Goal: Task Accomplishment & Management: Manage account settings

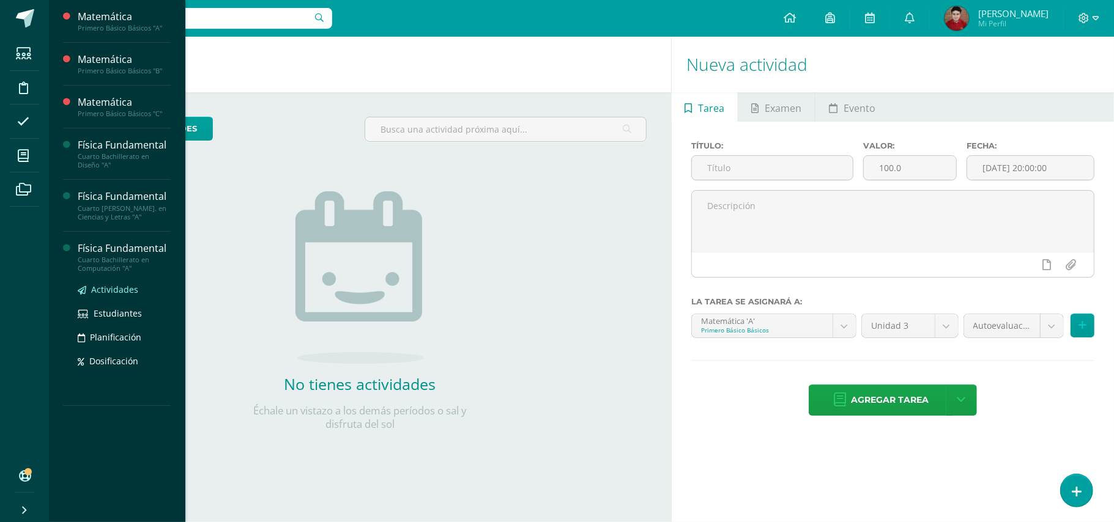
click at [102, 292] on span "Actividades" at bounding box center [114, 290] width 47 height 12
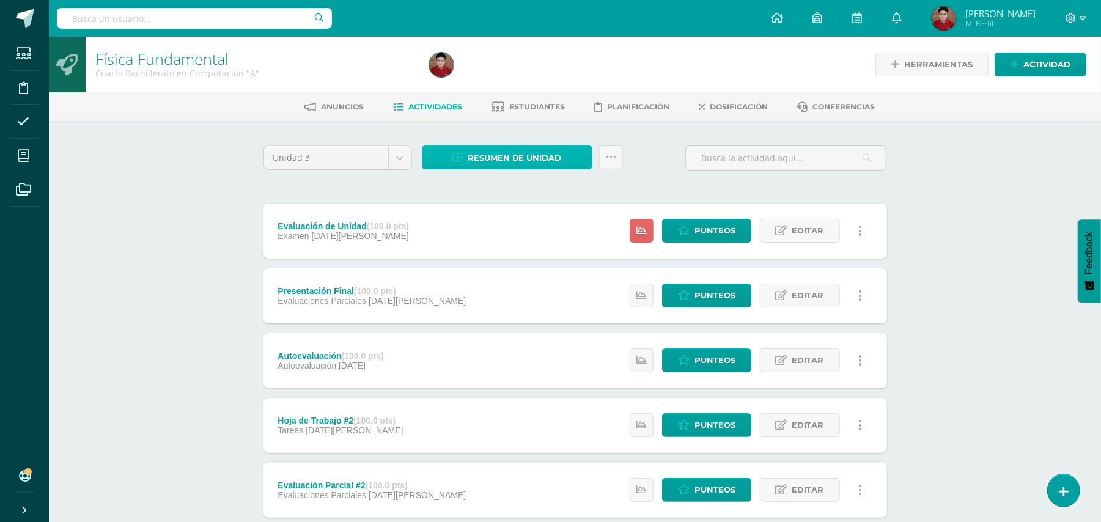
click at [475, 152] on span "Resumen de unidad" at bounding box center [515, 158] width 94 height 23
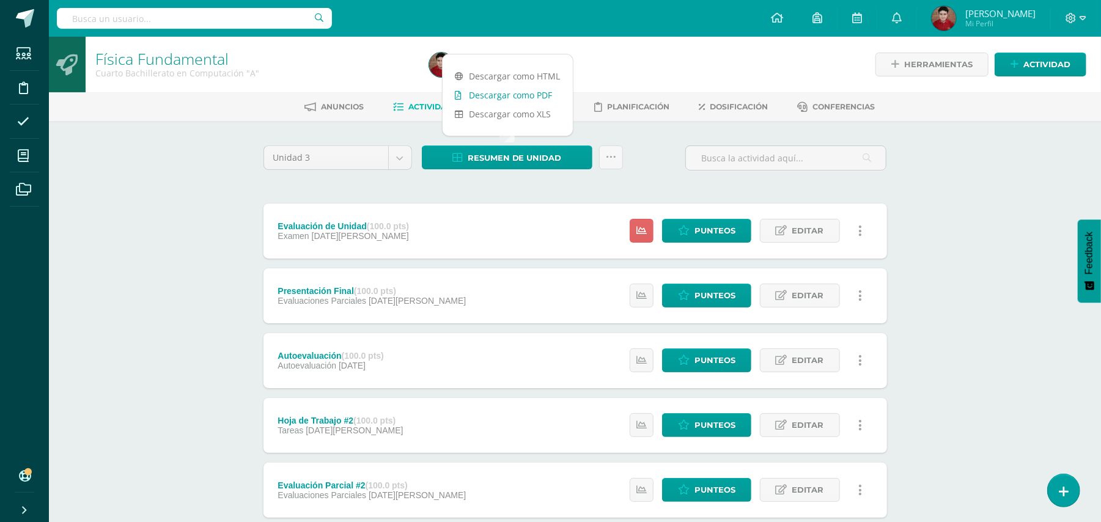
click at [510, 99] on link "Descargar como PDF" at bounding box center [508, 95] width 130 height 19
click at [595, 150] on div "Resumen de unidad Subir actividades en masa Enviar punteos a revision Historial…" at bounding box center [522, 158] width 201 height 24
click at [607, 154] on icon at bounding box center [611, 157] width 10 height 10
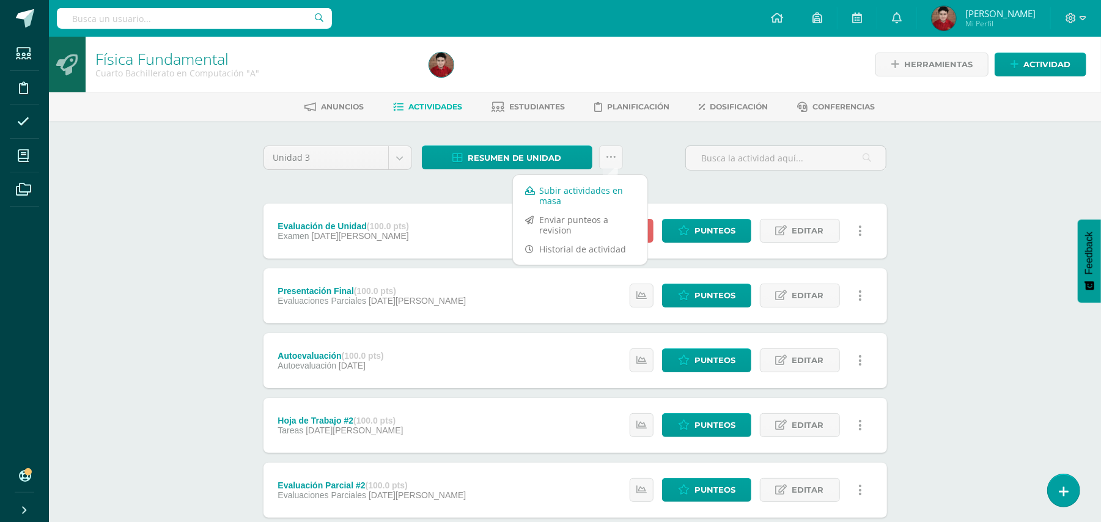
click at [607, 191] on link "Subir actividades en masa" at bounding box center [580, 195] width 135 height 29
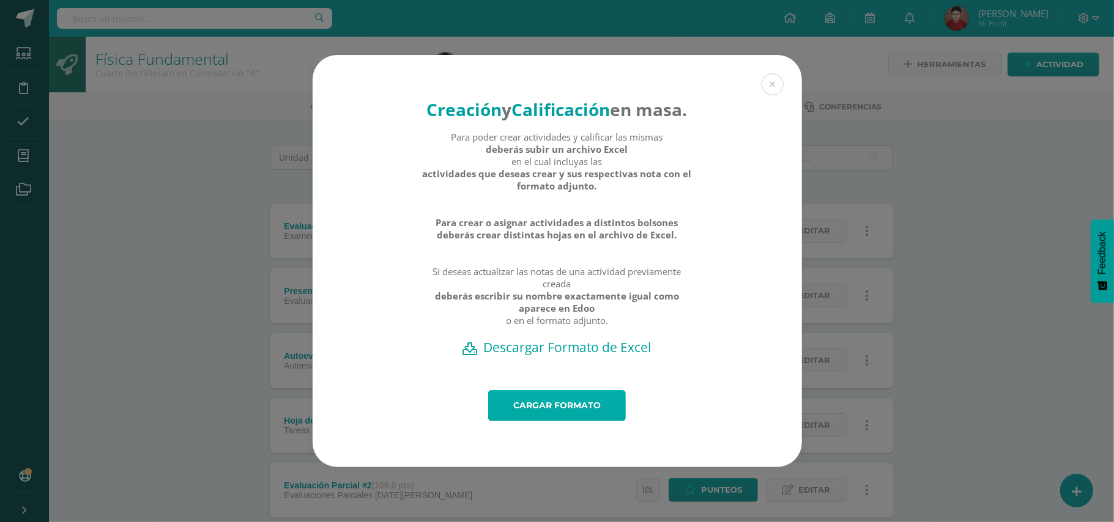
click at [515, 417] on link "Cargar formato" at bounding box center [557, 405] width 138 height 31
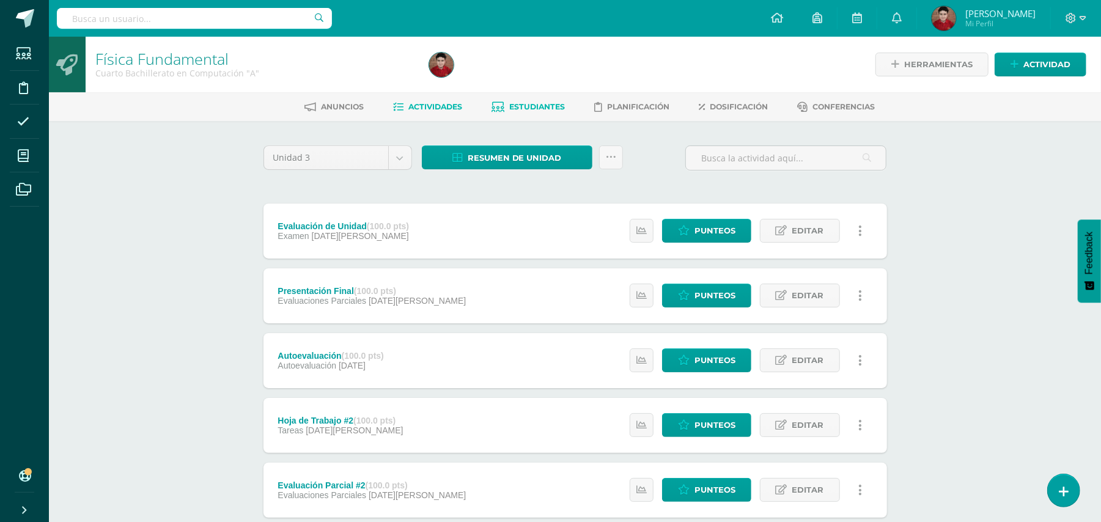
click at [541, 106] on span "Estudiantes" at bounding box center [537, 106] width 56 height 9
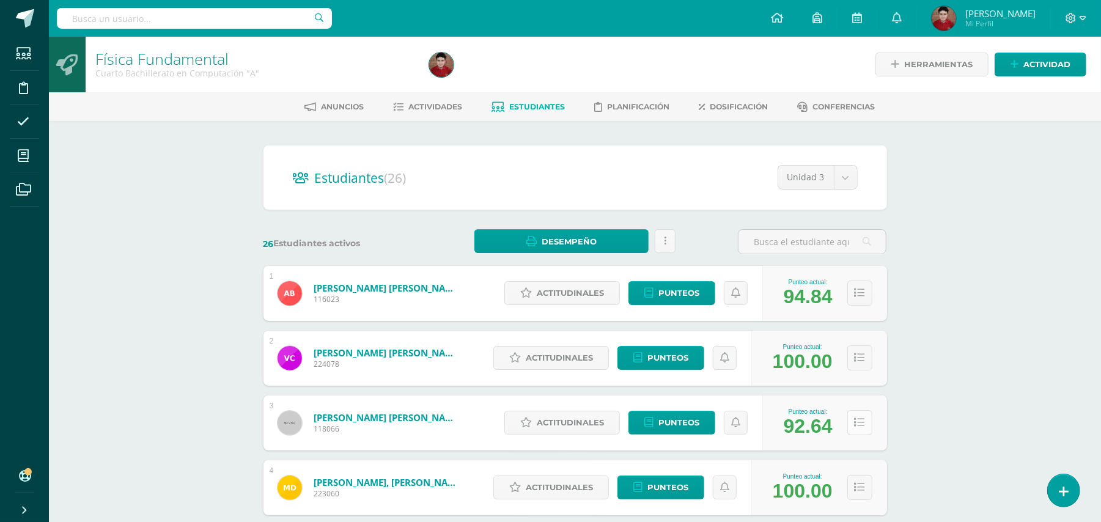
click at [859, 428] on button at bounding box center [860, 422] width 25 height 25
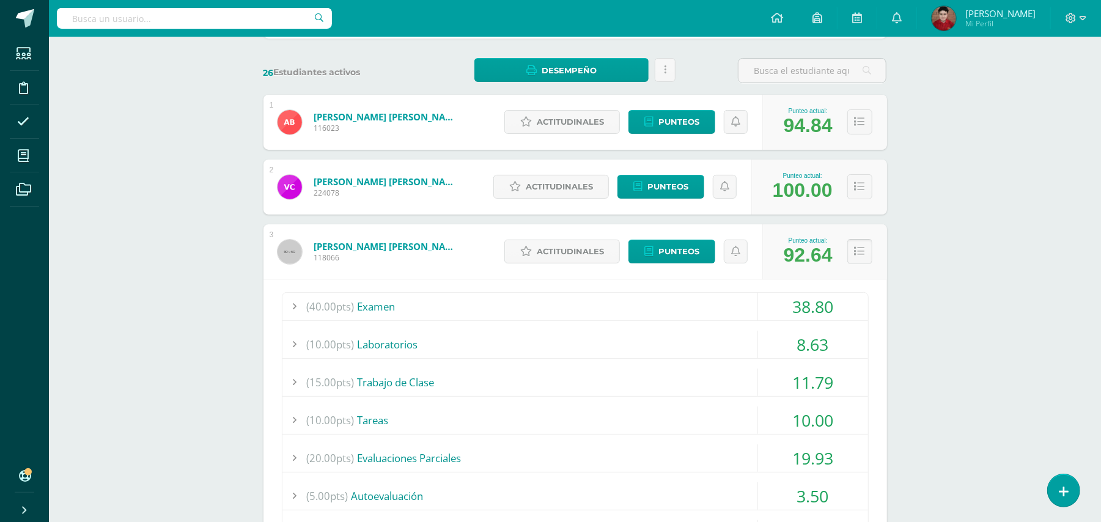
scroll to position [199, 0]
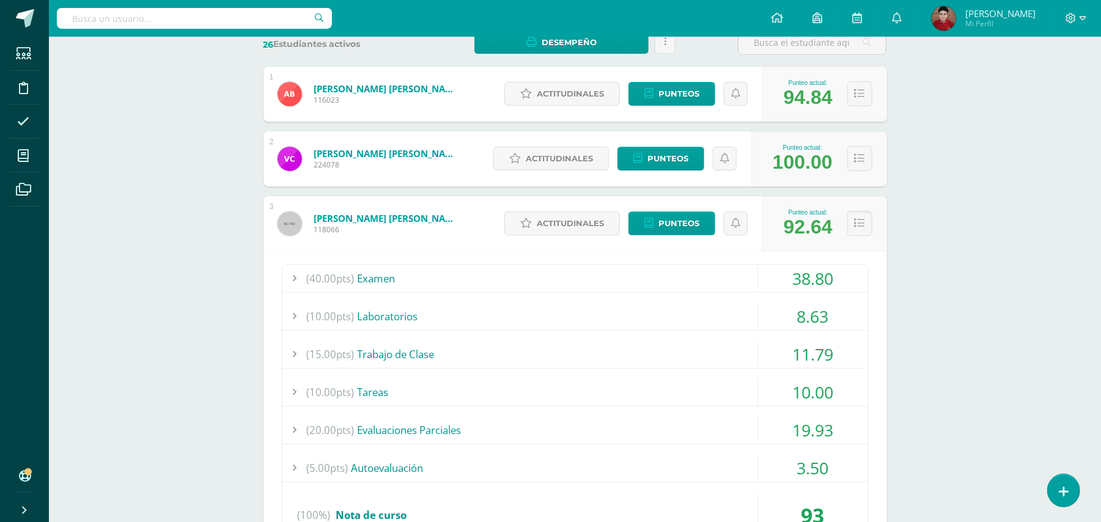
click at [710, 313] on div "(10.00pts) Laboratorios" at bounding box center [576, 317] width 586 height 28
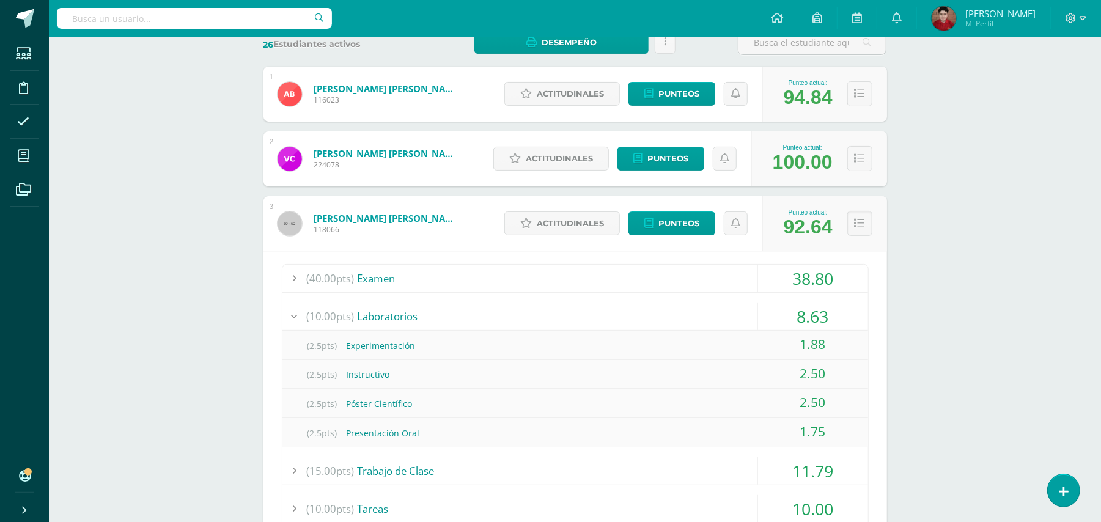
click at [710, 313] on div "(10.00pts) Laboratorios" at bounding box center [576, 317] width 586 height 28
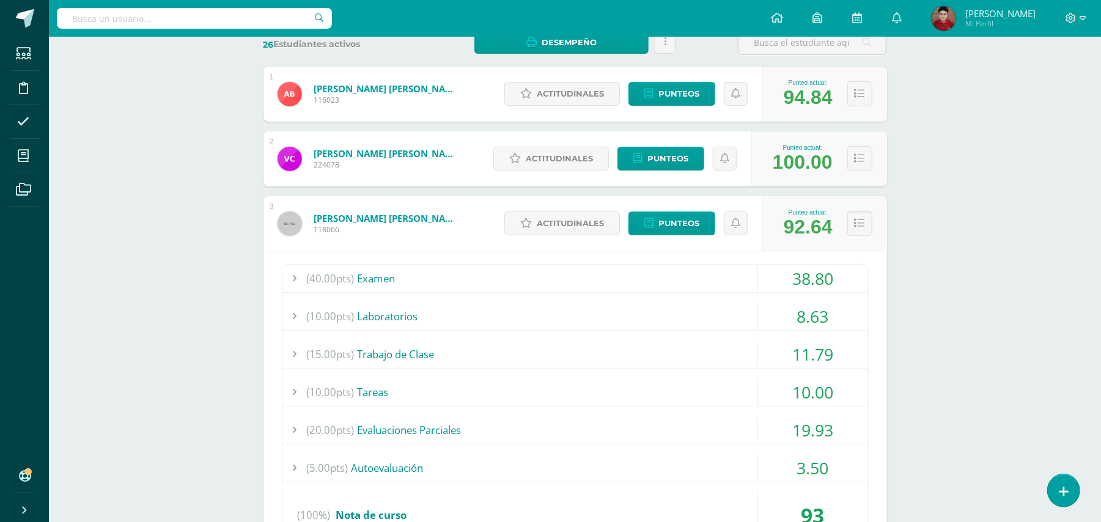
click at [651, 351] on div "(15.00pts) Trabajo de Clase" at bounding box center [576, 355] width 586 height 28
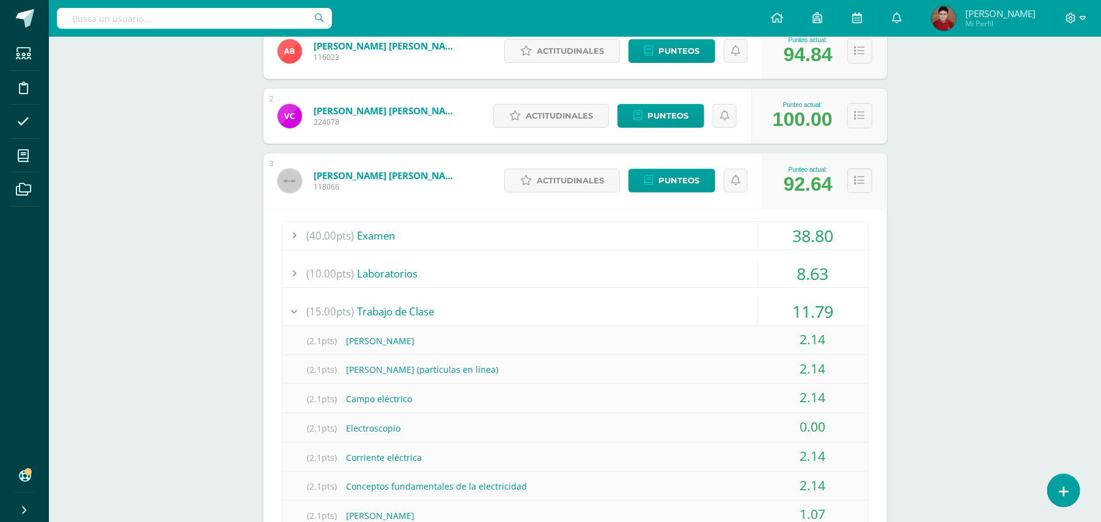
scroll to position [279, 0]
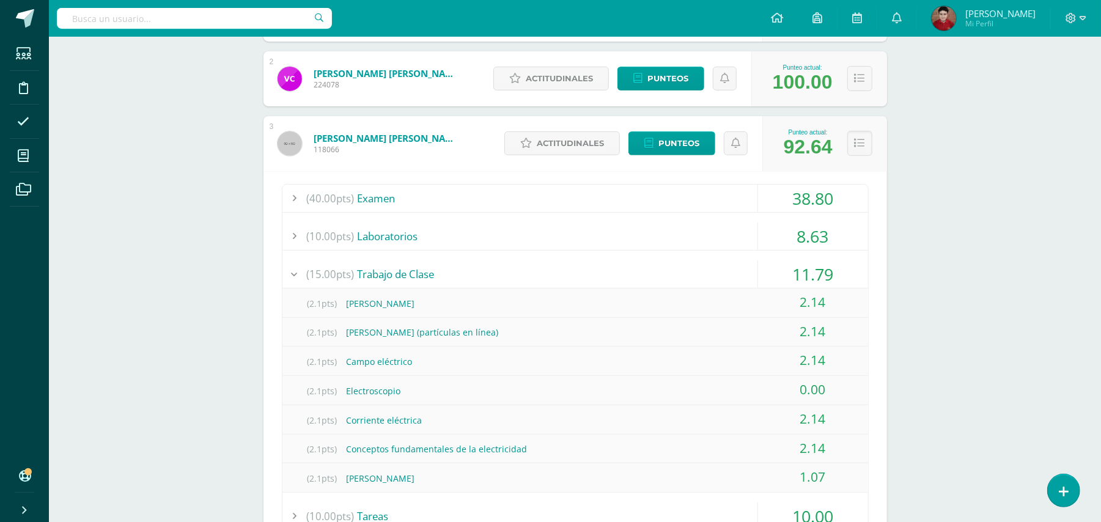
click at [717, 270] on div "(15.00pts) Trabajo de Clase" at bounding box center [576, 275] width 586 height 28
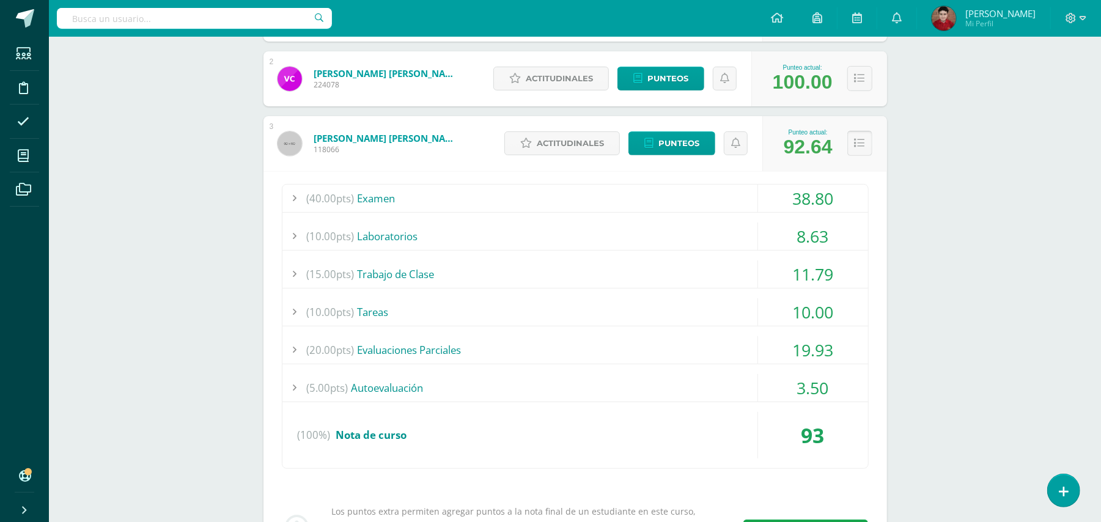
click at [867, 139] on button at bounding box center [860, 143] width 25 height 25
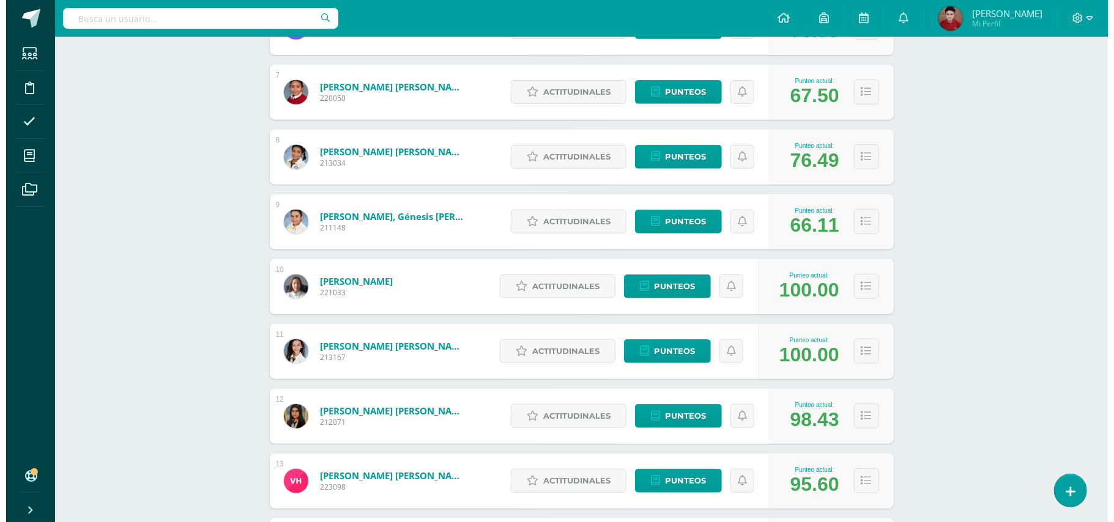
scroll to position [591, 0]
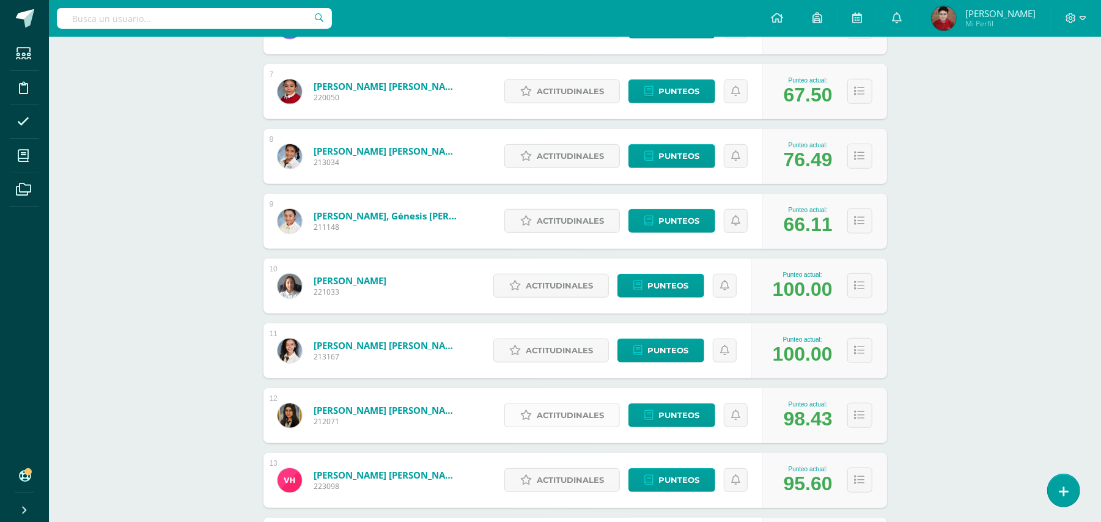
click at [559, 415] on span "Actitudinales" at bounding box center [570, 415] width 67 height 23
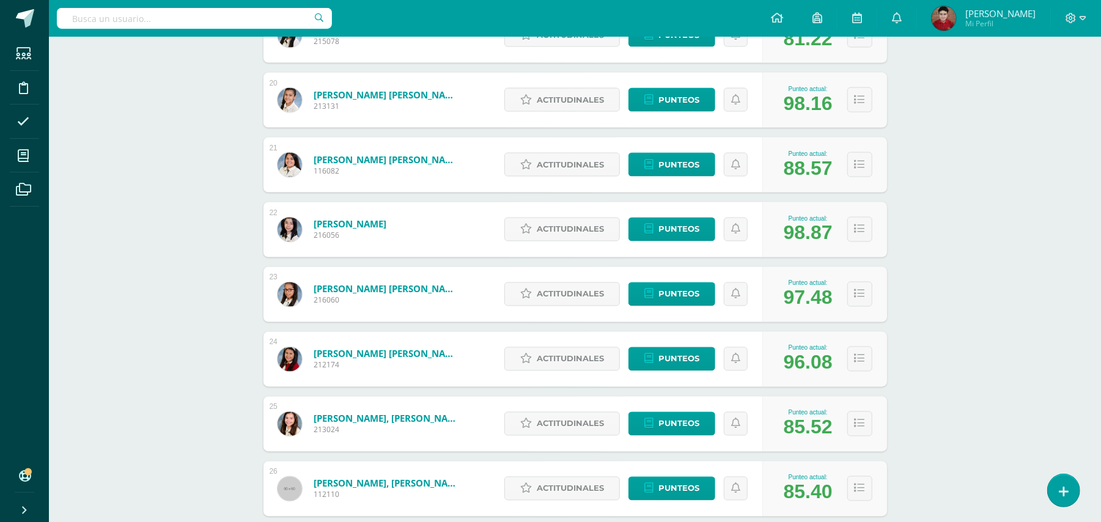
scroll to position [1499, 0]
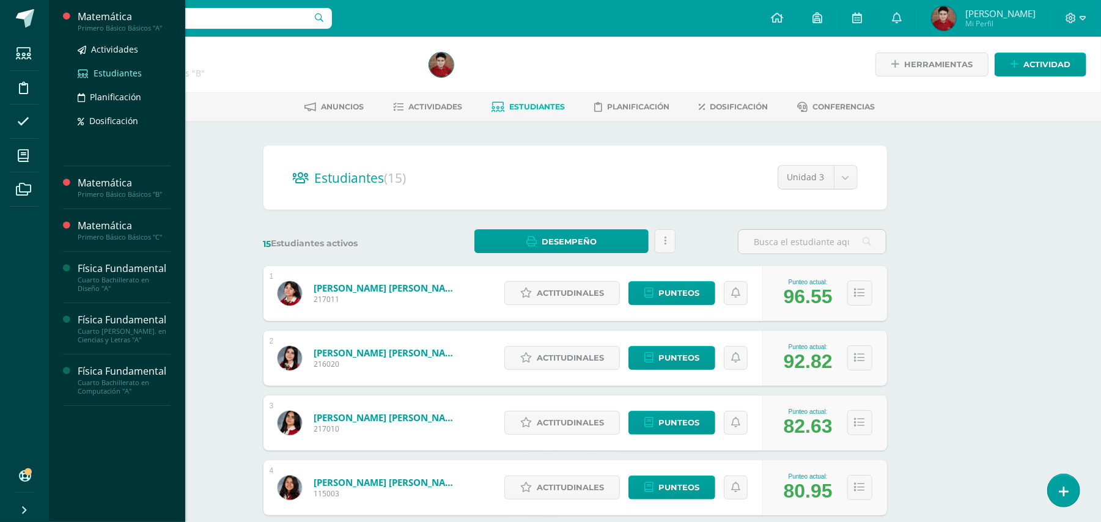
click at [98, 73] on span "Estudiantes" at bounding box center [118, 73] width 48 height 12
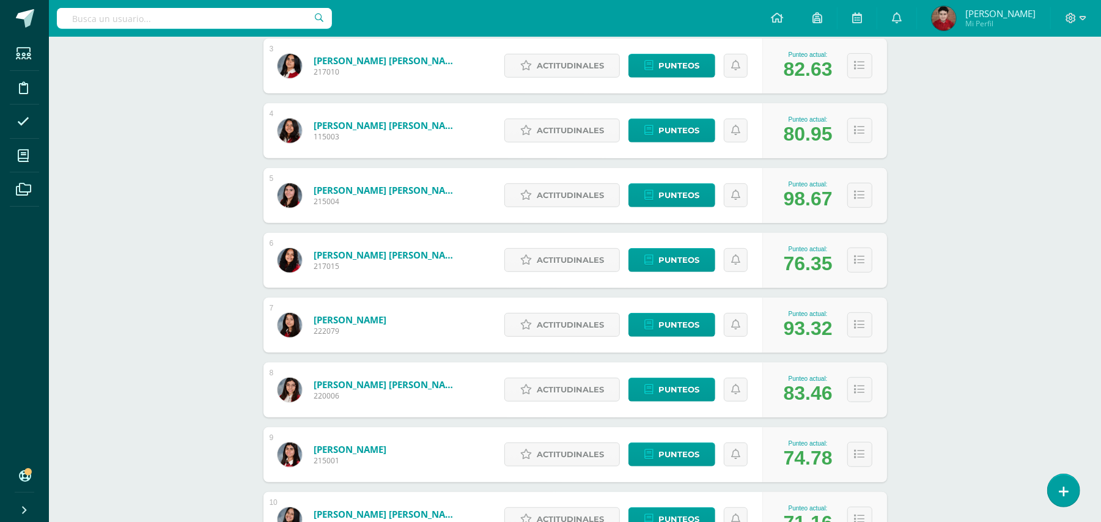
scroll to position [380, 0]
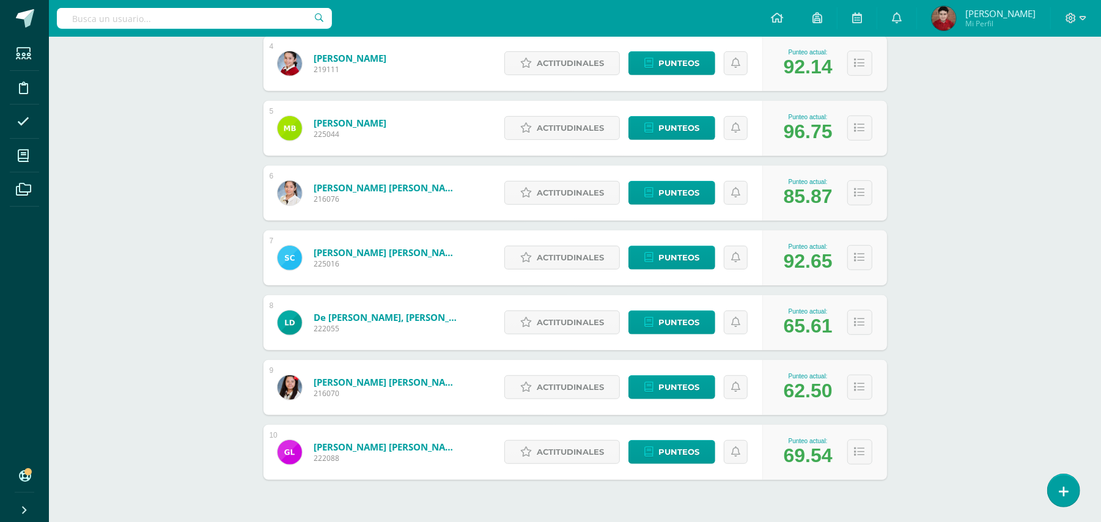
scroll to position [434, 0]
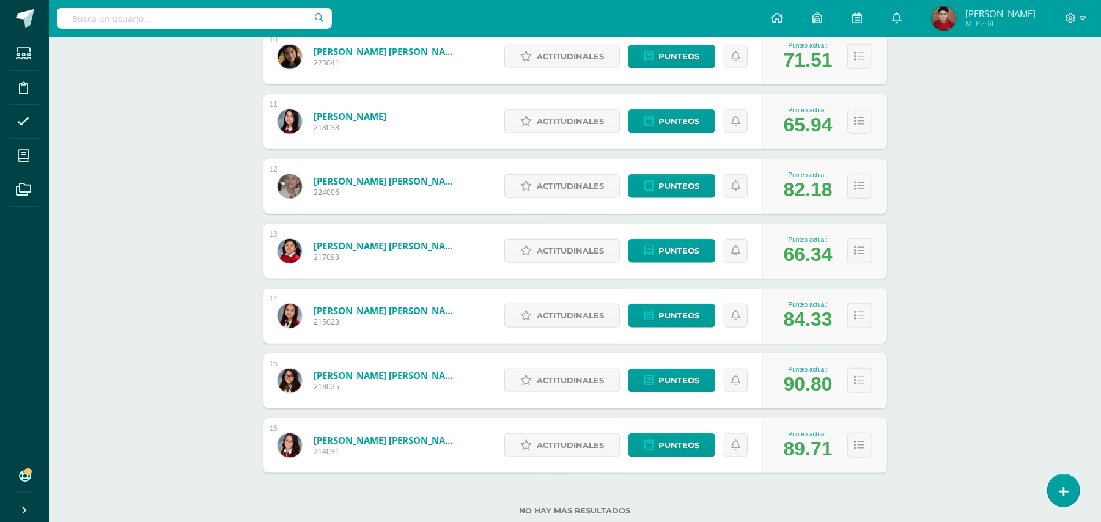
scroll to position [851, 0]
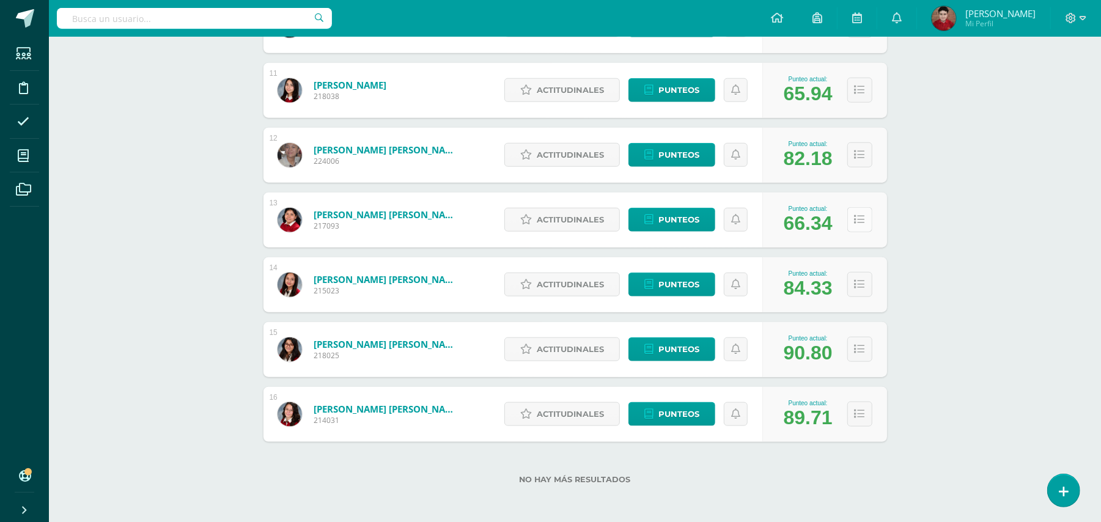
click at [861, 215] on icon at bounding box center [860, 220] width 10 height 10
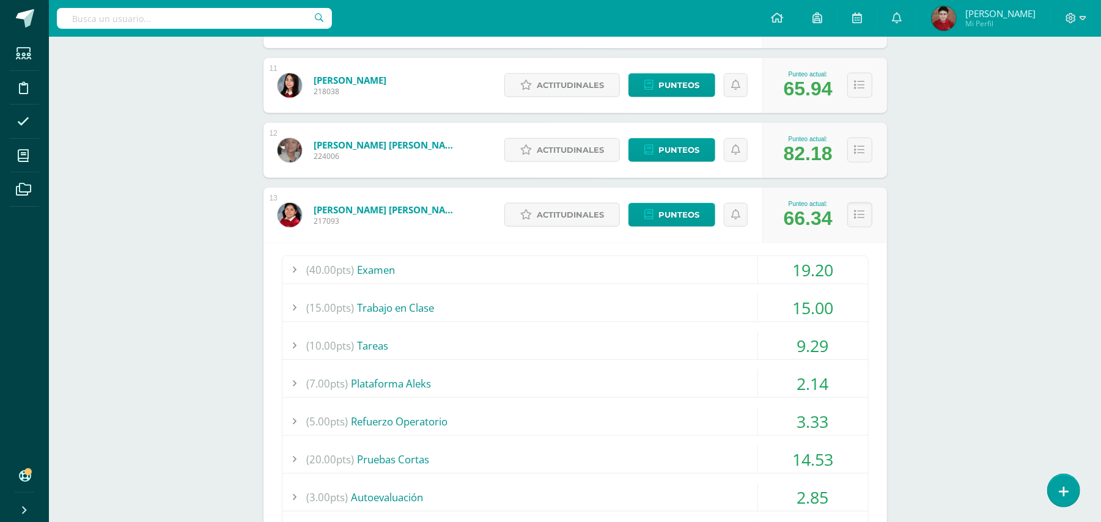
scroll to position [860, 0]
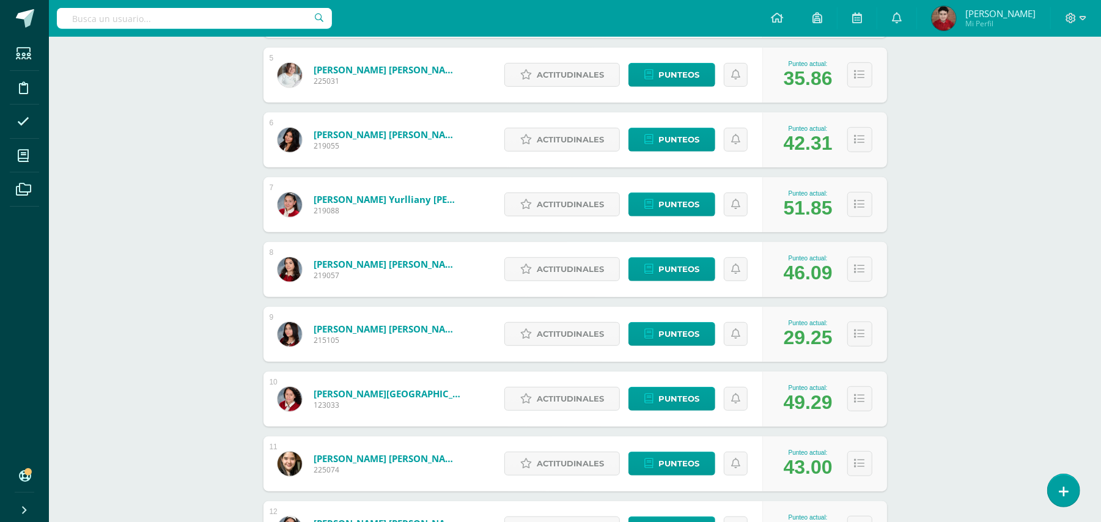
scroll to position [501, 0]
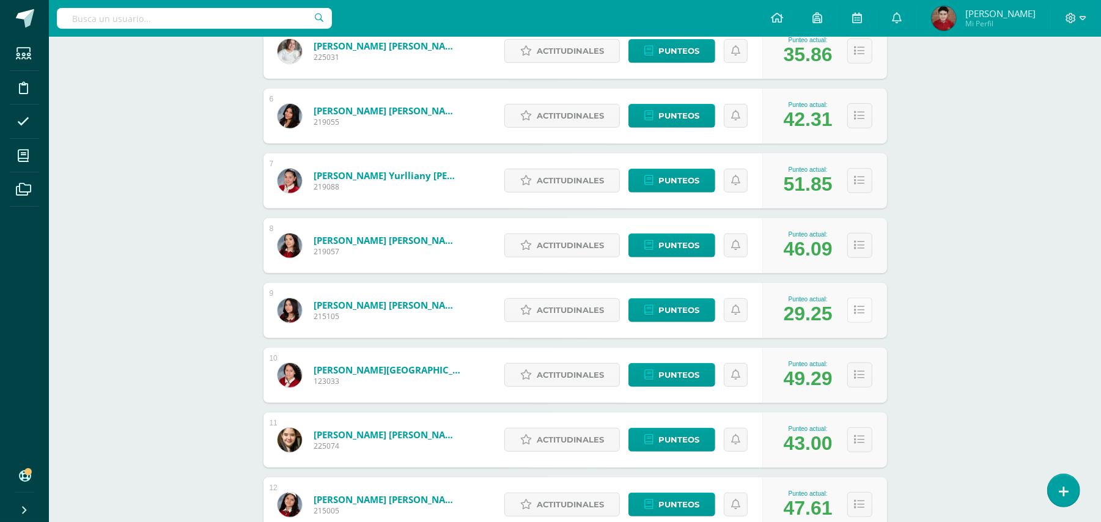
click at [863, 316] on button at bounding box center [860, 310] width 25 height 25
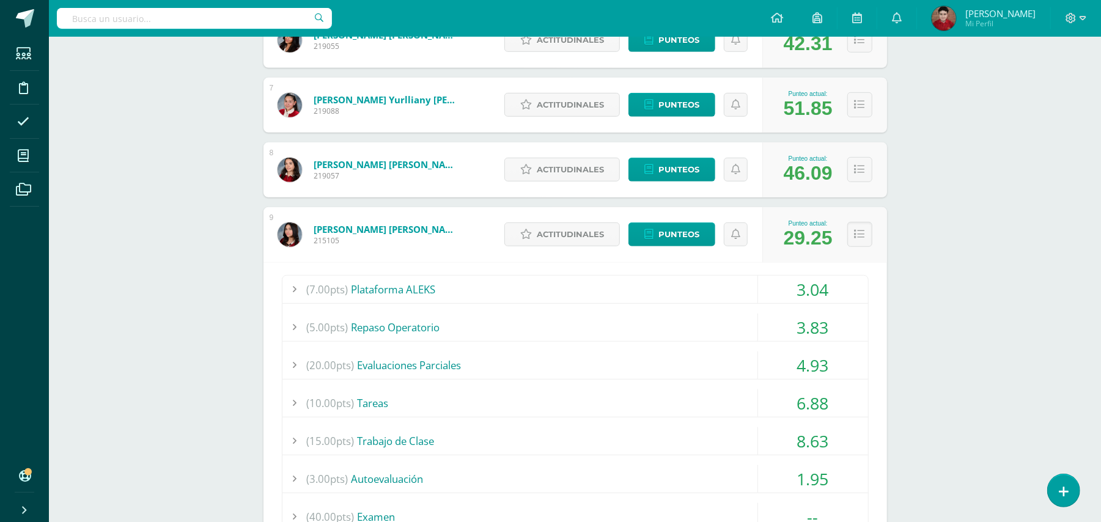
scroll to position [579, 0]
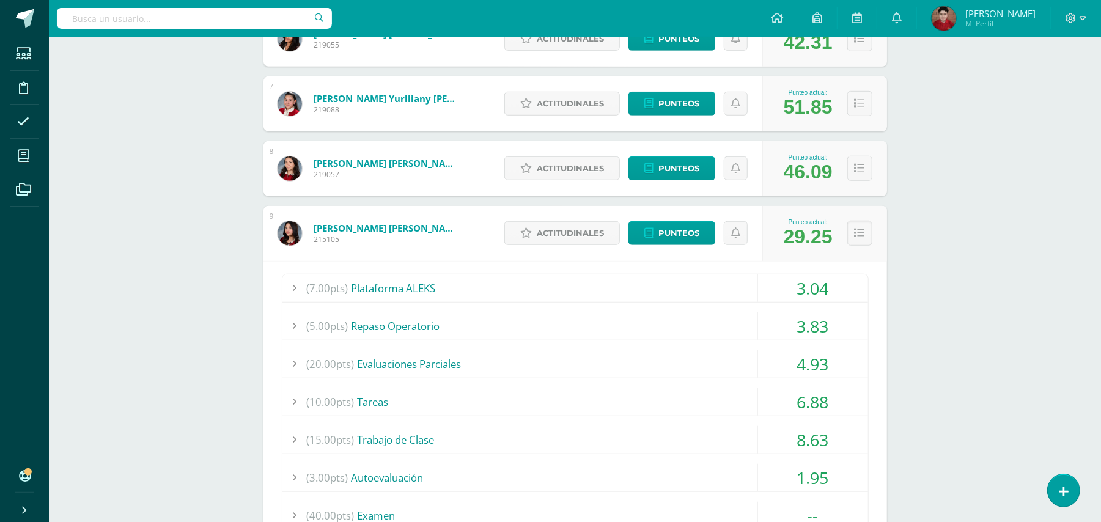
click at [563, 363] on div "(20.00pts) Evaluaciones Parciales" at bounding box center [576, 364] width 586 height 28
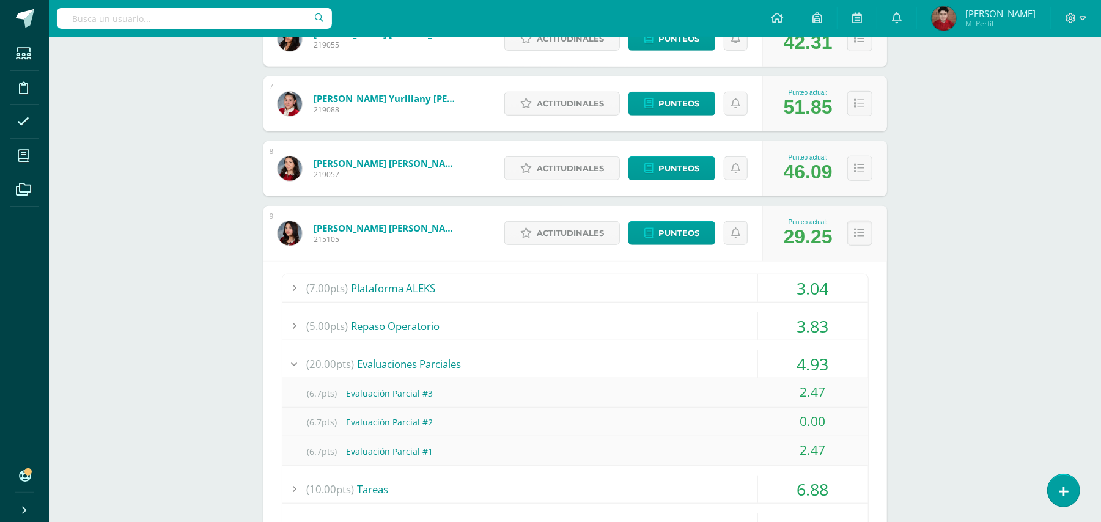
click at [563, 363] on div "(20.00pts) Evaluaciones Parciales" at bounding box center [576, 364] width 586 height 28
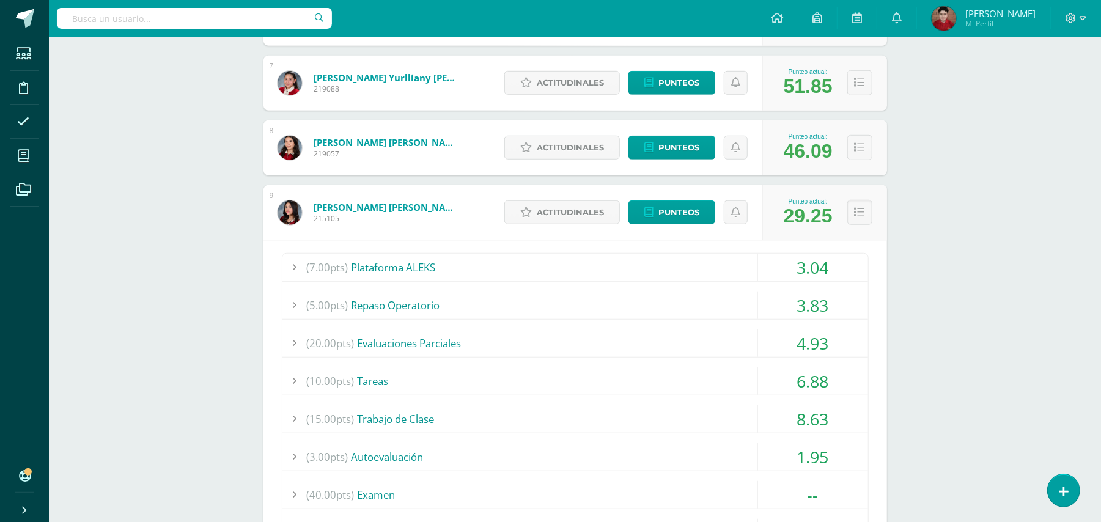
scroll to position [601, 0]
click at [566, 412] on div "(15.00pts) Trabajo de Clase" at bounding box center [576, 418] width 586 height 28
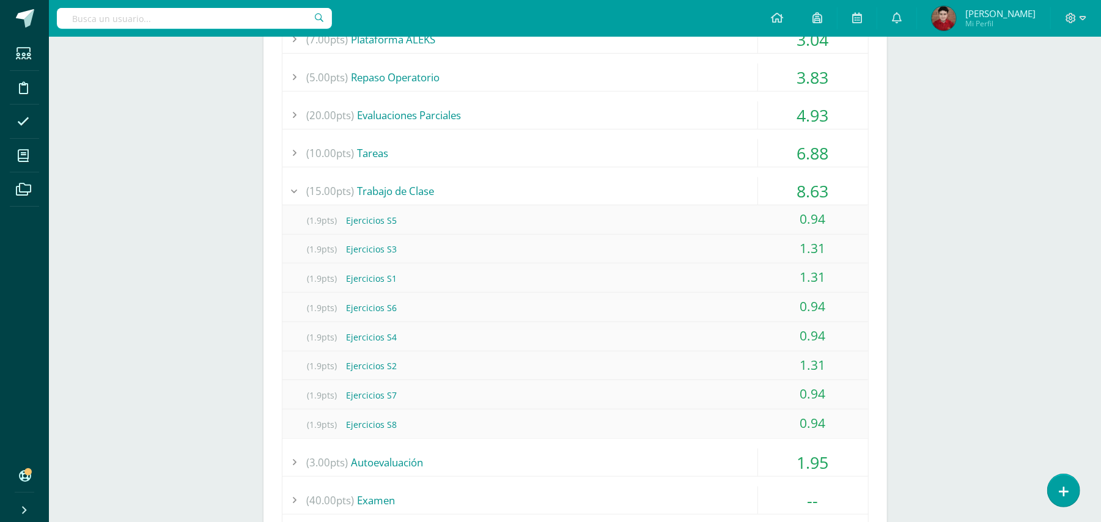
scroll to position [878, 0]
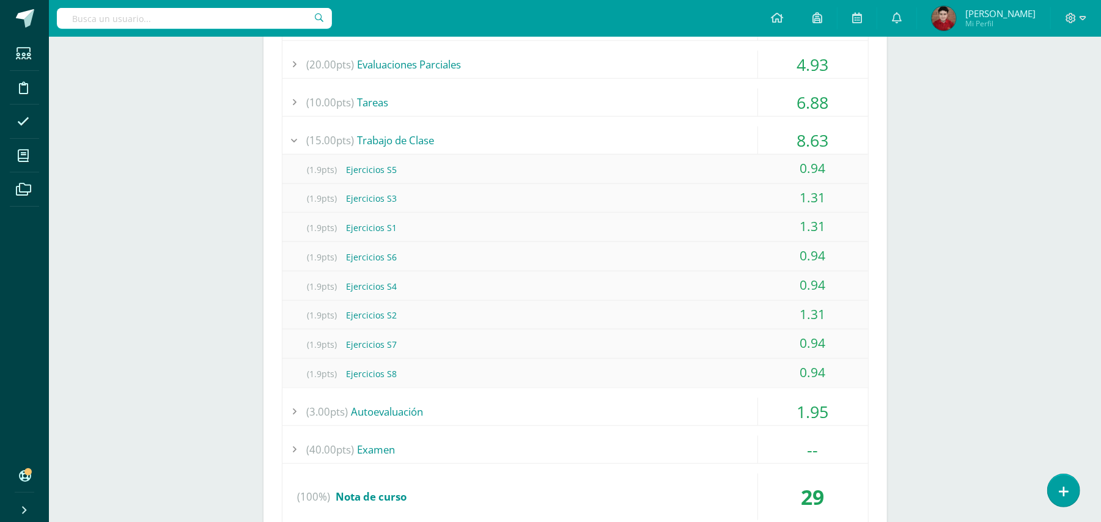
click at [539, 401] on div "(3.00pts) Autoevaluación" at bounding box center [576, 412] width 586 height 28
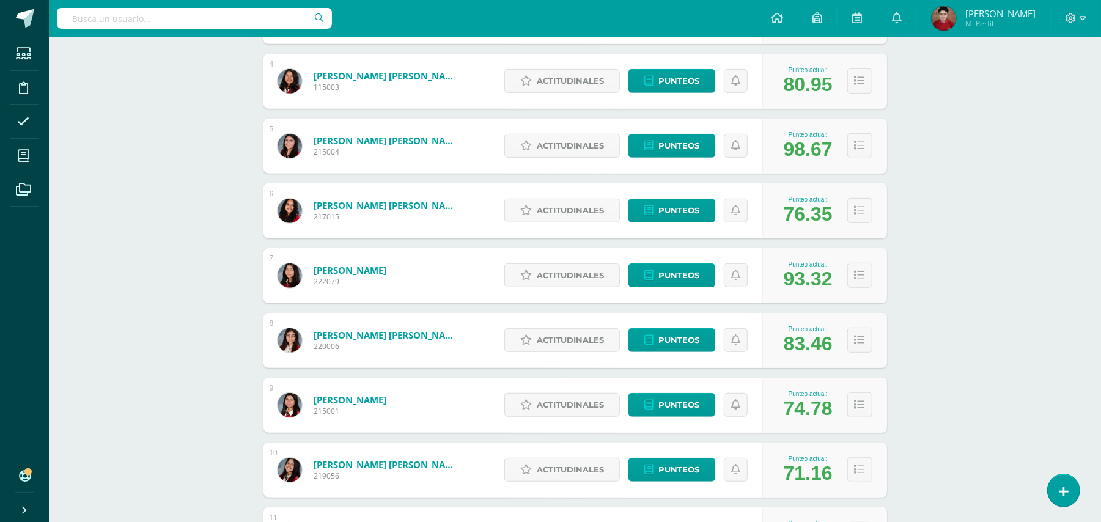
scroll to position [413, 0]
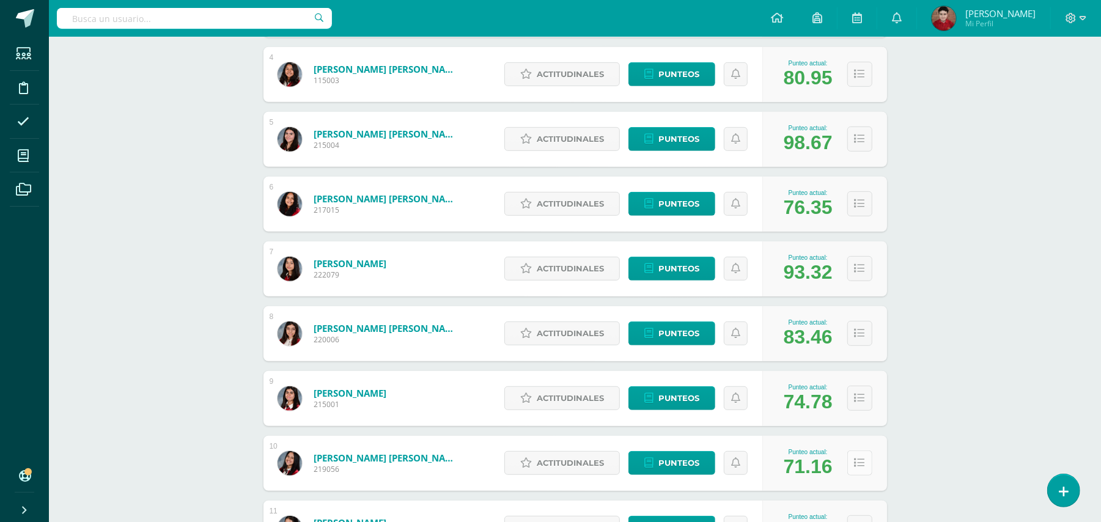
click at [850, 465] on button at bounding box center [860, 463] width 25 height 25
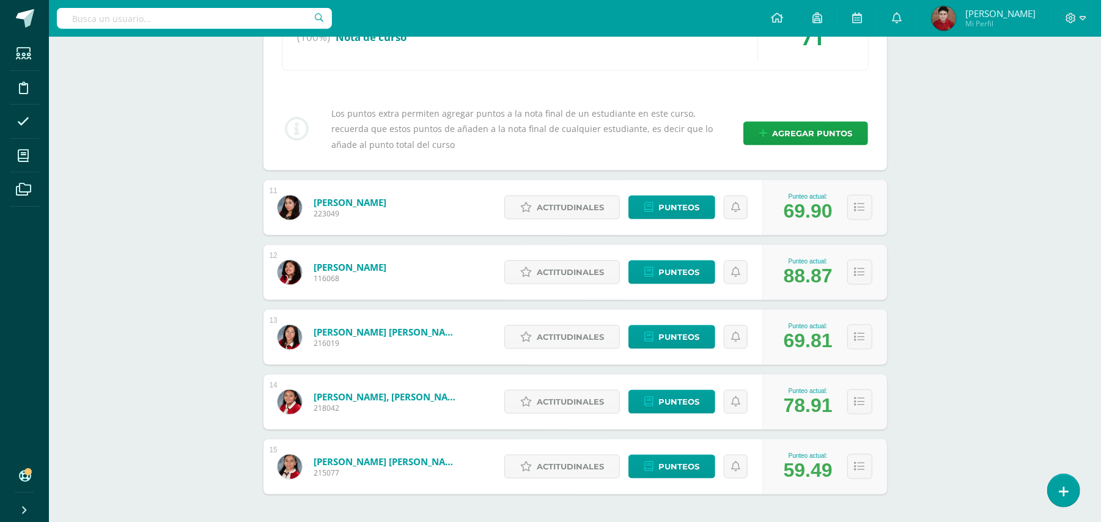
scroll to position [1172, 0]
